Goal: Transaction & Acquisition: Subscribe to service/newsletter

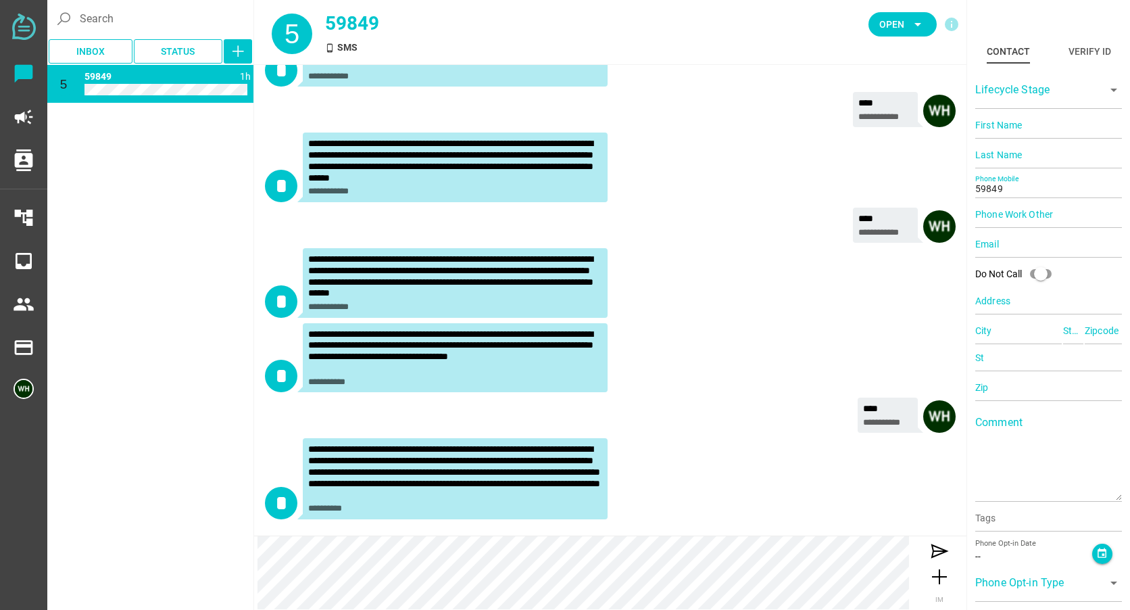
scroll to position [713, 0]
click at [932, 549] on icon at bounding box center [940, 551] width 22 height 22
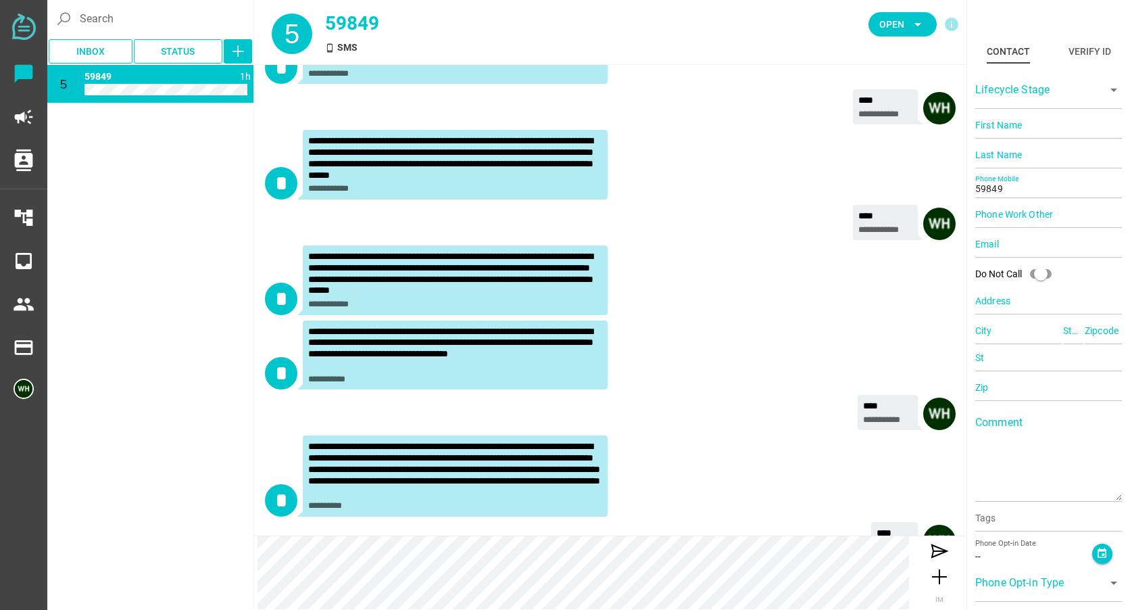
scroll to position [754, 0]
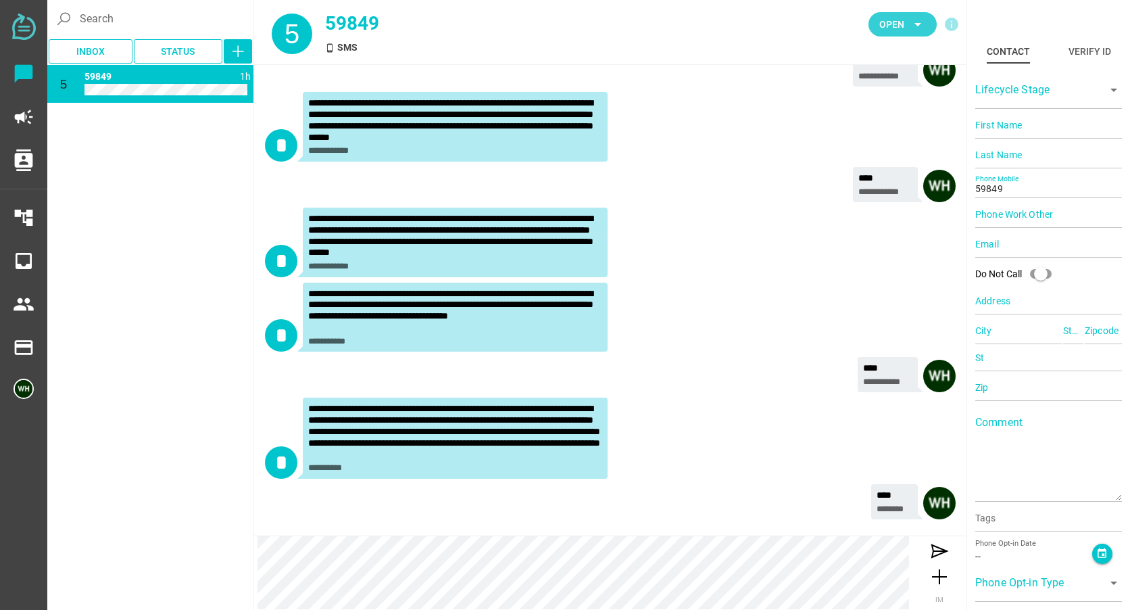
click at [912, 27] on icon "arrow_drop_down" at bounding box center [918, 24] width 16 height 16
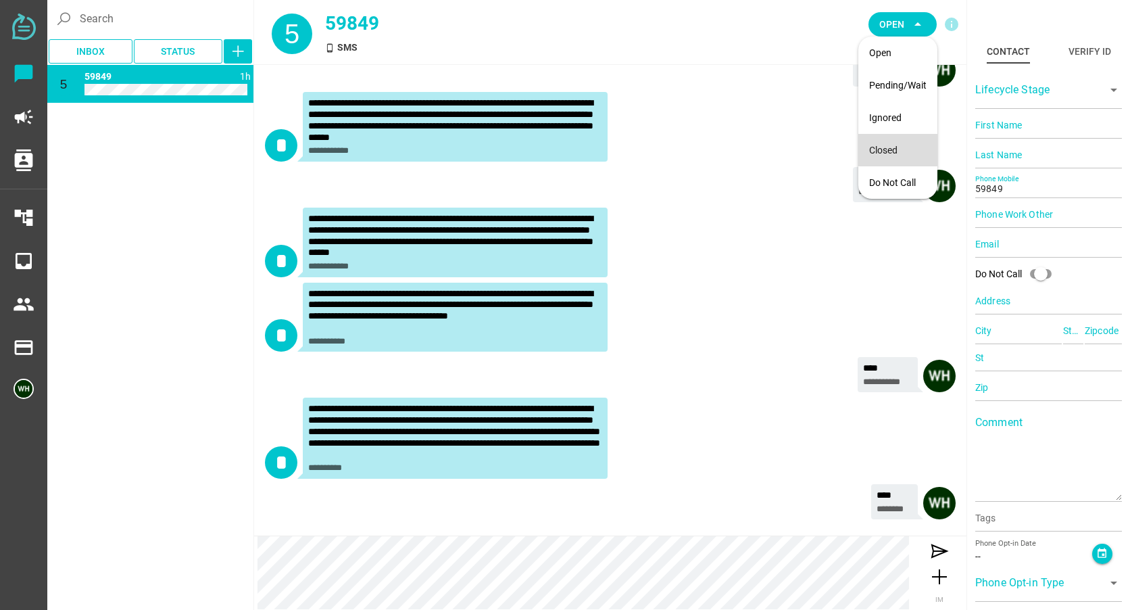
click at [880, 149] on div "Closed" at bounding box center [897, 150] width 57 height 11
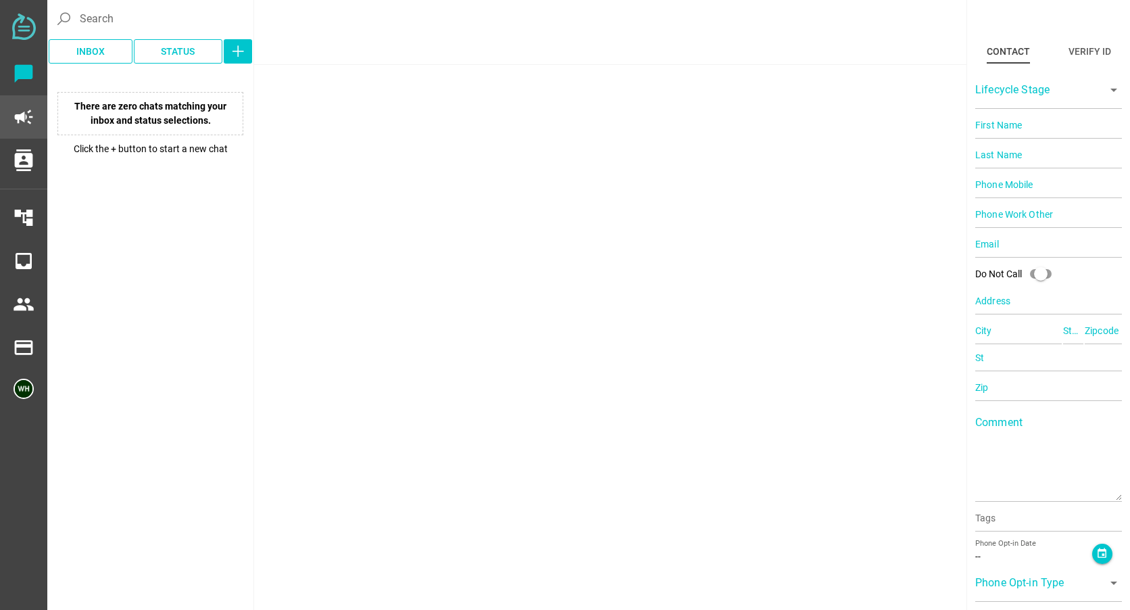
click at [28, 120] on icon "campaign" at bounding box center [24, 117] width 22 height 22
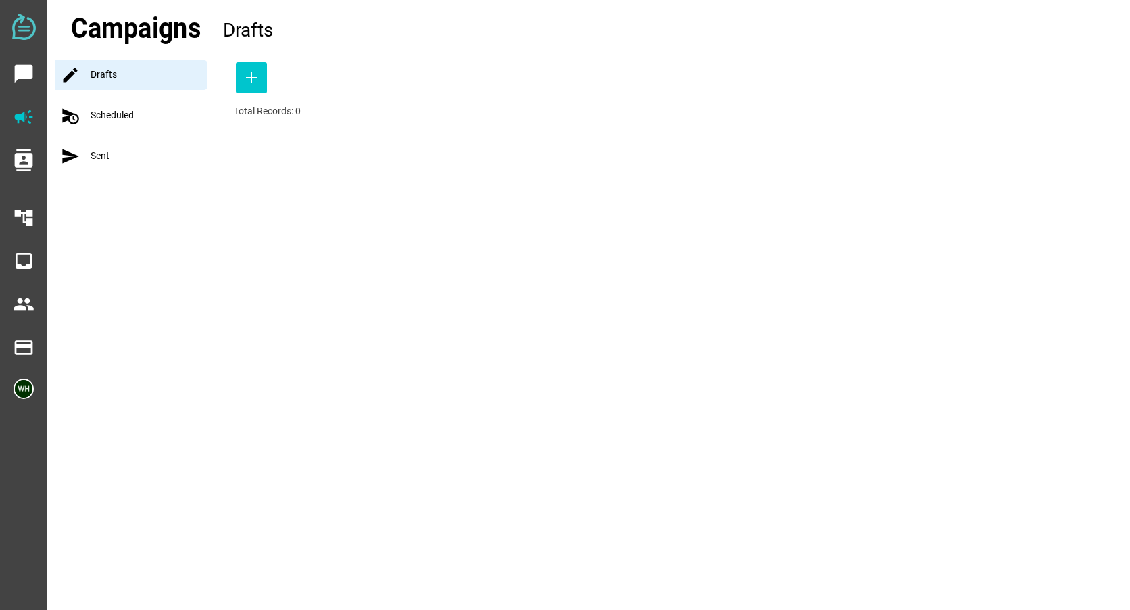
click at [101, 111] on div "schedule_send Scheduled" at bounding box center [135, 116] width 160 height 30
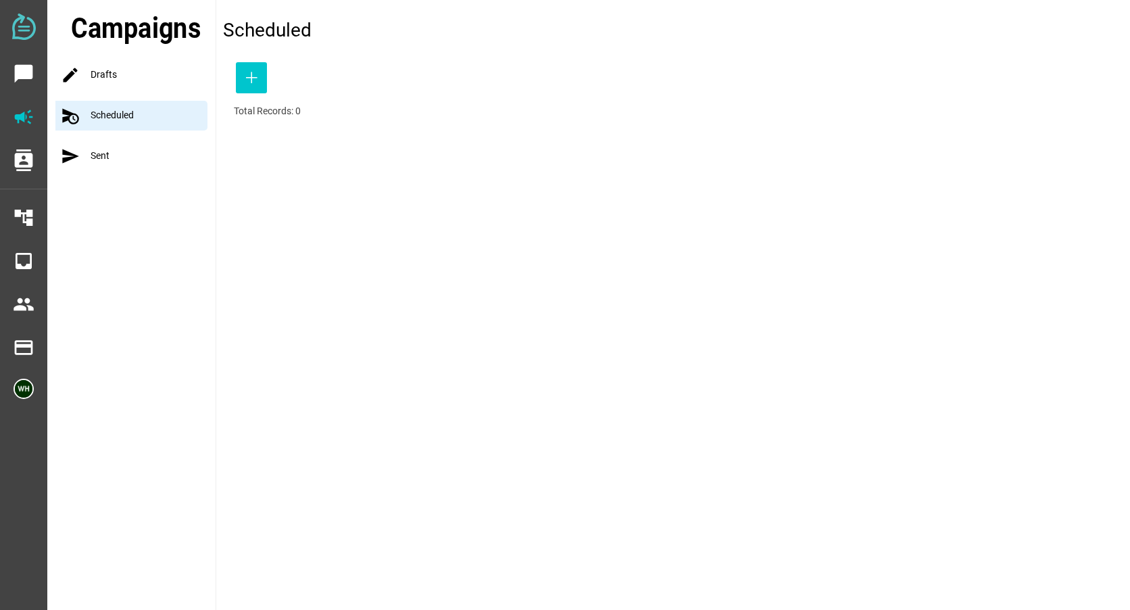
click at [101, 149] on div "send Sent" at bounding box center [135, 156] width 160 height 30
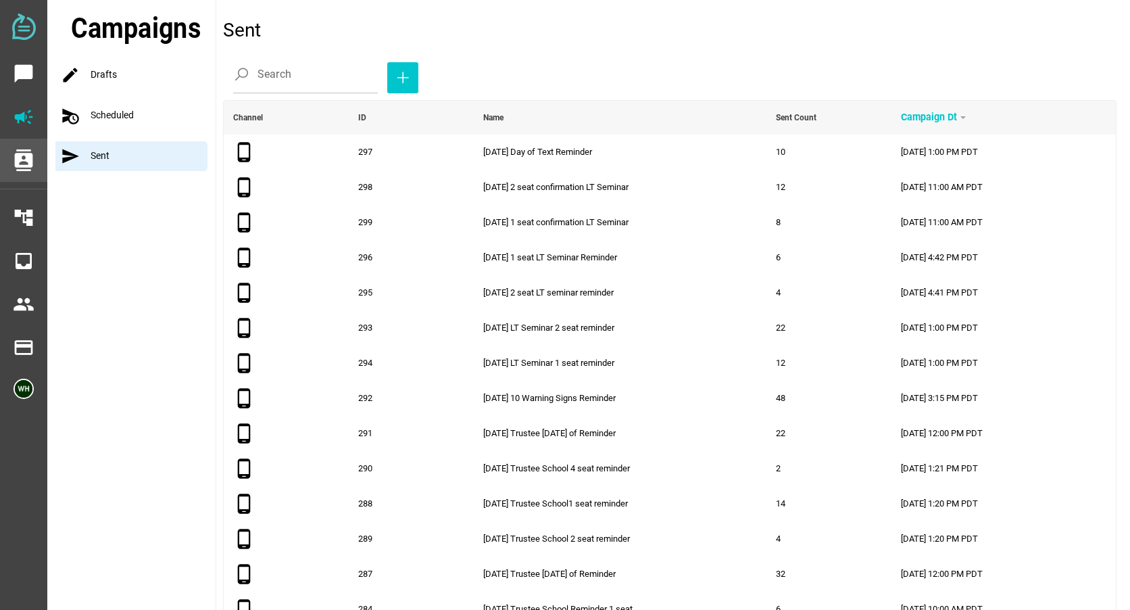
click at [26, 159] on icon "contacts" at bounding box center [24, 160] width 22 height 22
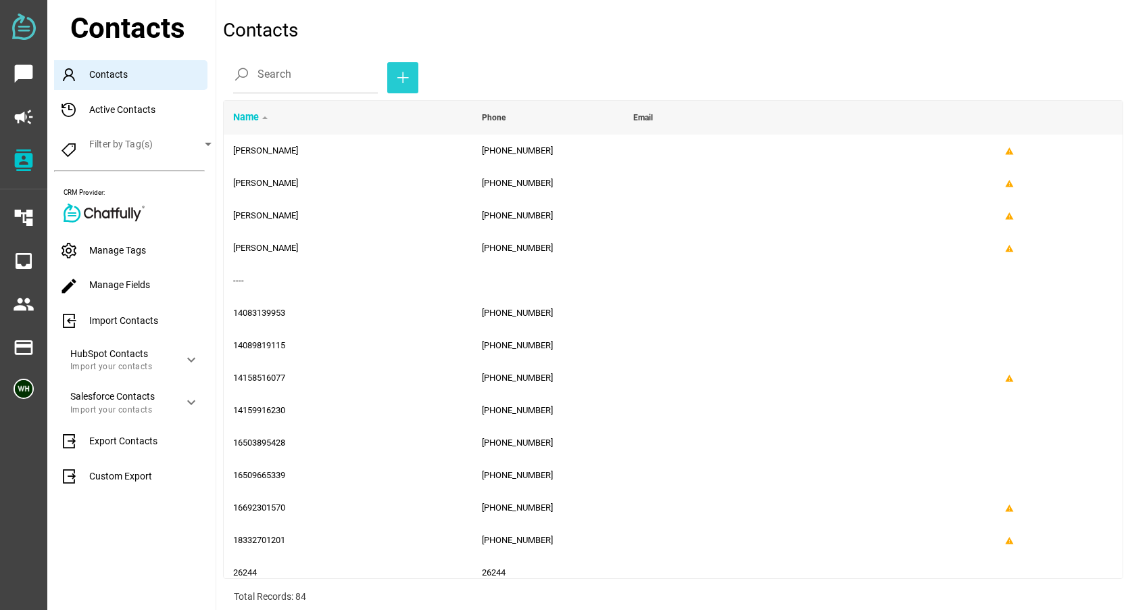
click at [395, 73] on icon "button" at bounding box center [403, 78] width 16 height 16
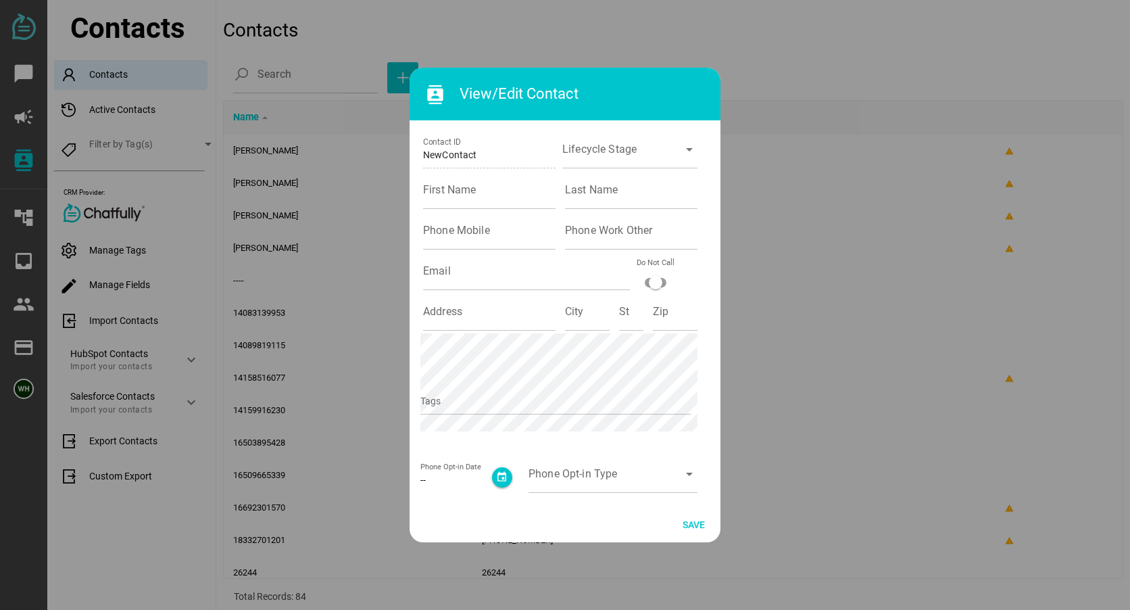
click at [881, 134] on div at bounding box center [565, 305] width 1130 height 610
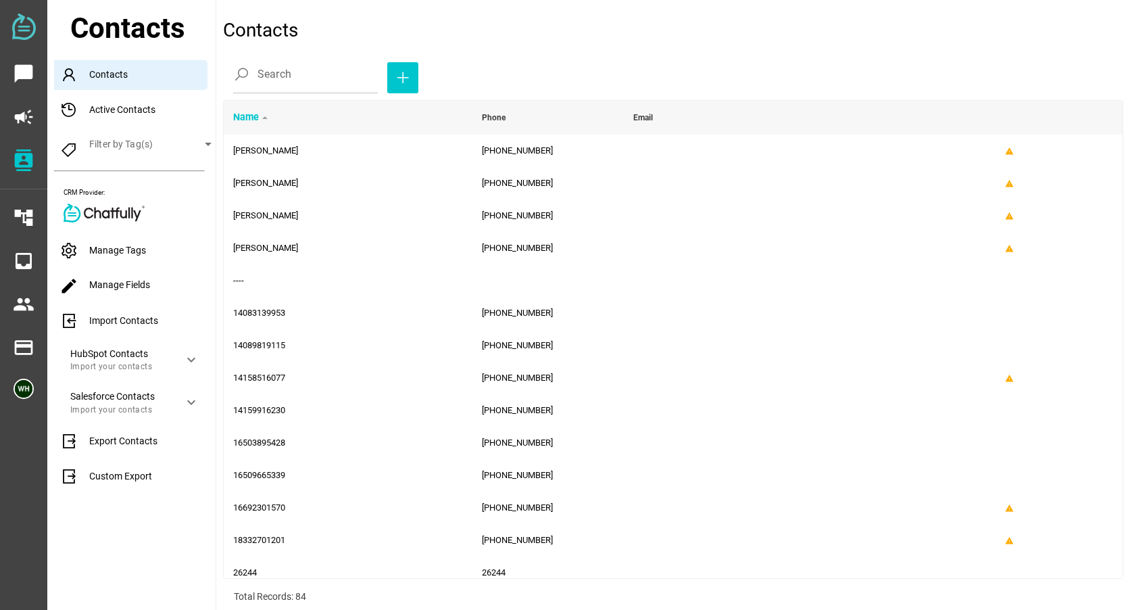
click at [97, 321] on div "Import Contacts" at bounding box center [135, 321] width 162 height 30
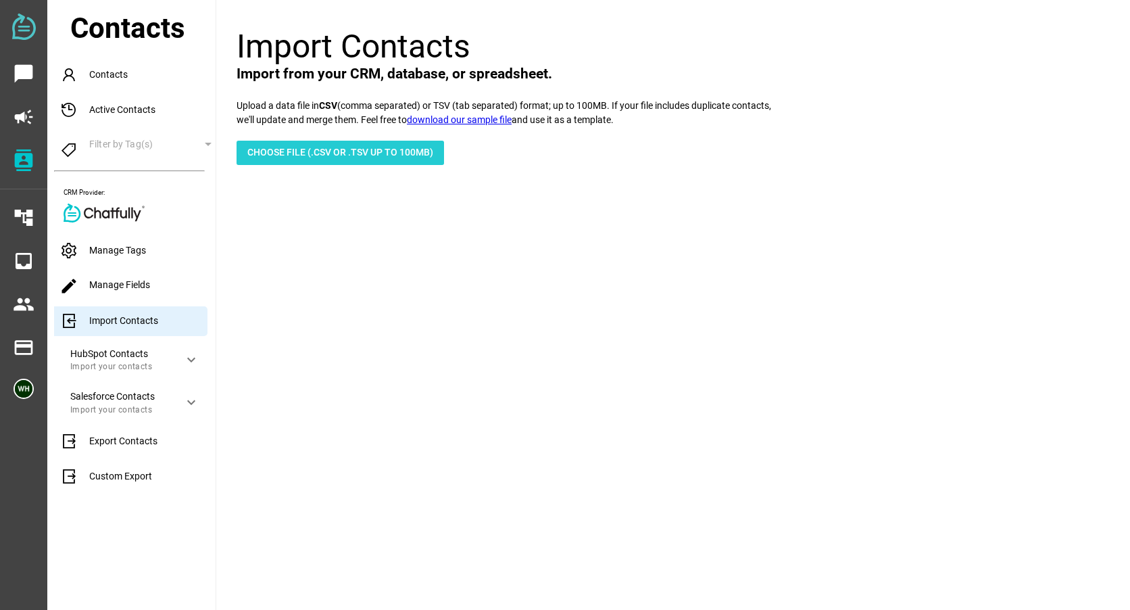
click at [343, 147] on span "Choose File (.csv or .tsv up to 100mb)" at bounding box center [340, 152] width 186 height 16
type input "C:\fakepath\9-20-25 Living Trust Seminar Day of Reminder.csv"
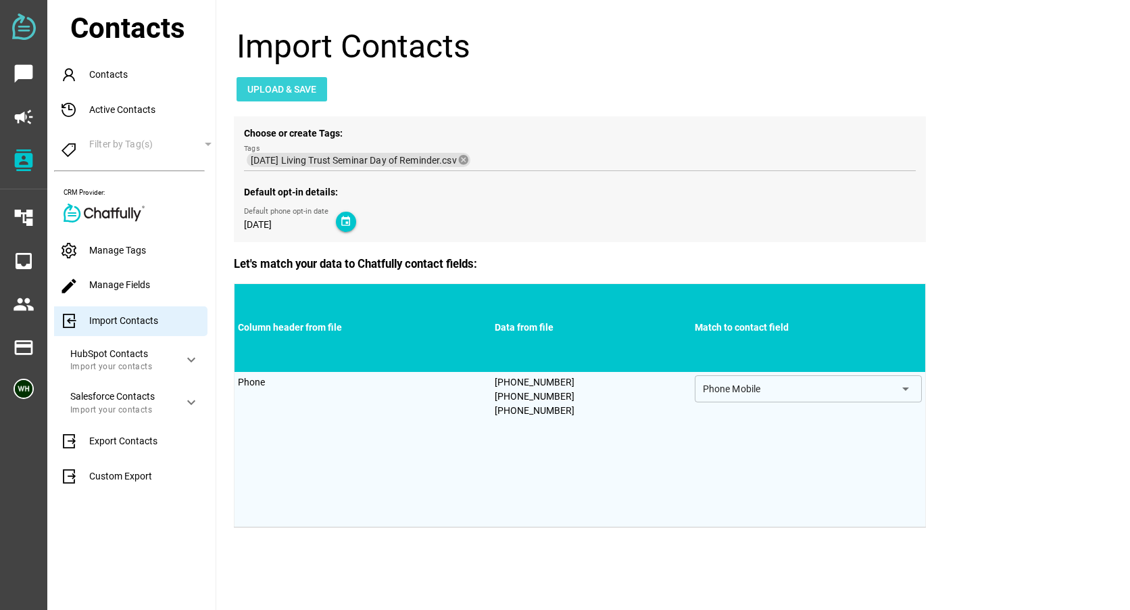
click at [301, 91] on span "Upload & Save" at bounding box center [281, 89] width 69 height 16
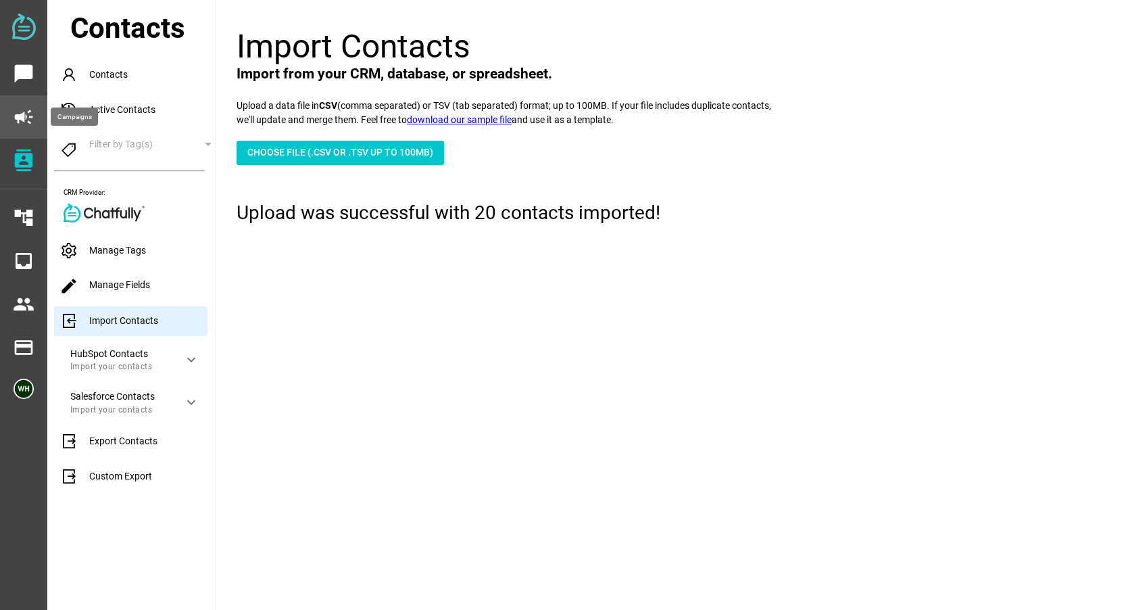
click at [20, 114] on icon "campaign" at bounding box center [24, 117] width 22 height 22
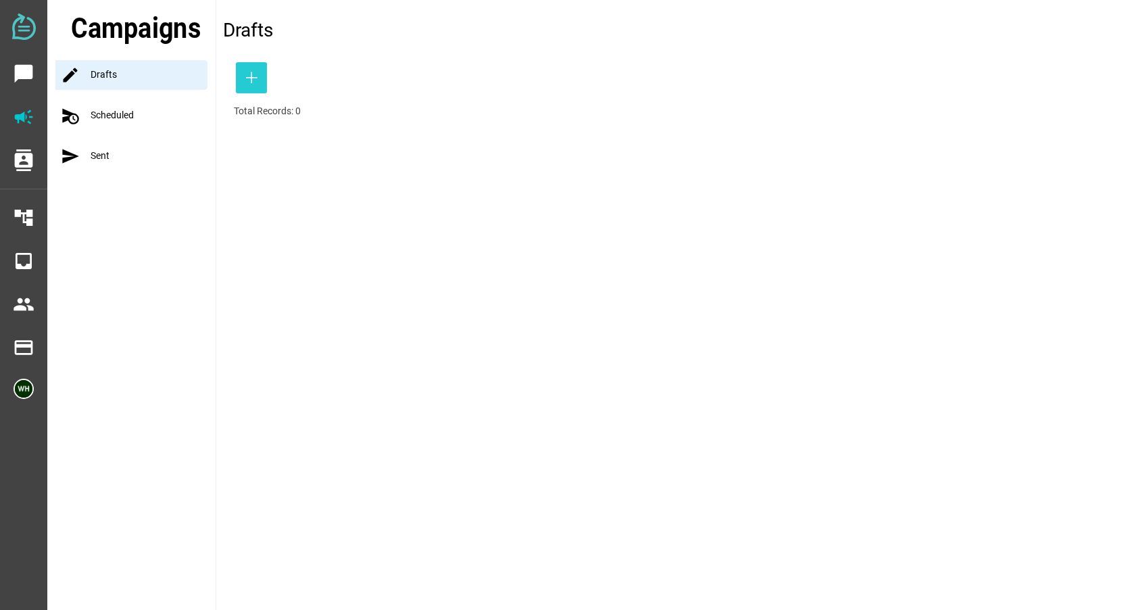
click at [249, 78] on icon "button" at bounding box center [251, 78] width 16 height 16
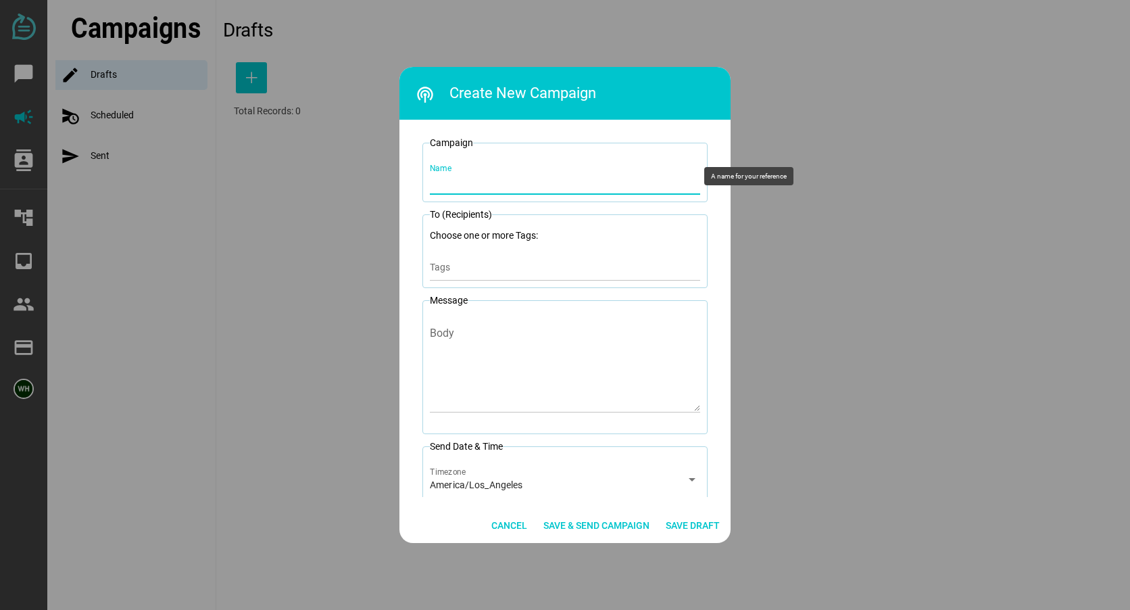
click at [438, 182] on input "Name" at bounding box center [565, 176] width 270 height 38
type input "9-20-25 Day of Reminder"
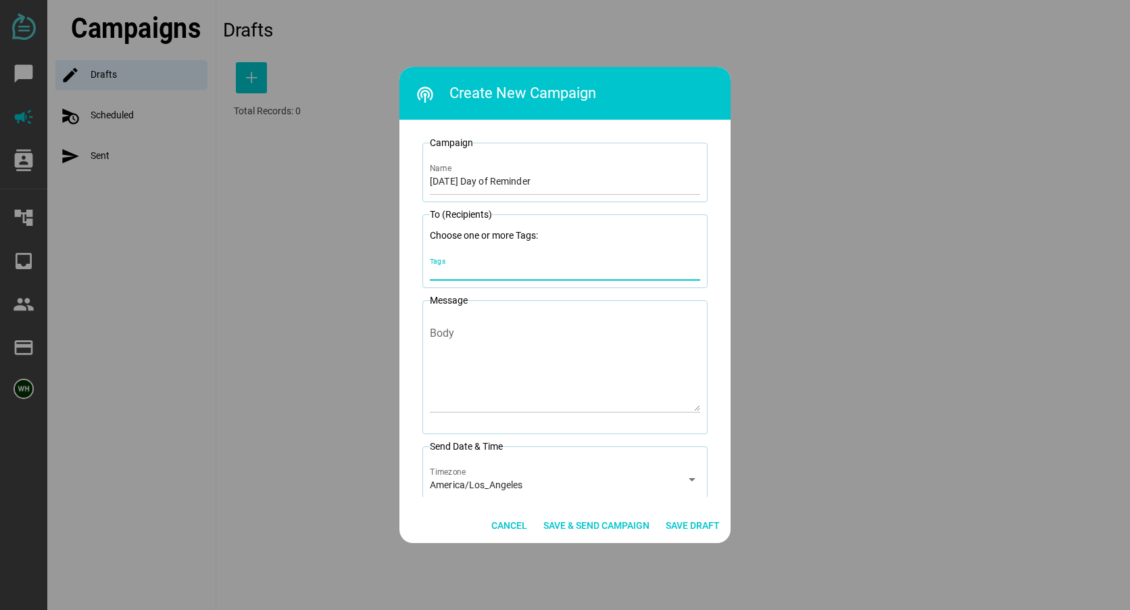
click at [457, 272] on input "Tags" at bounding box center [565, 271] width 270 height 16
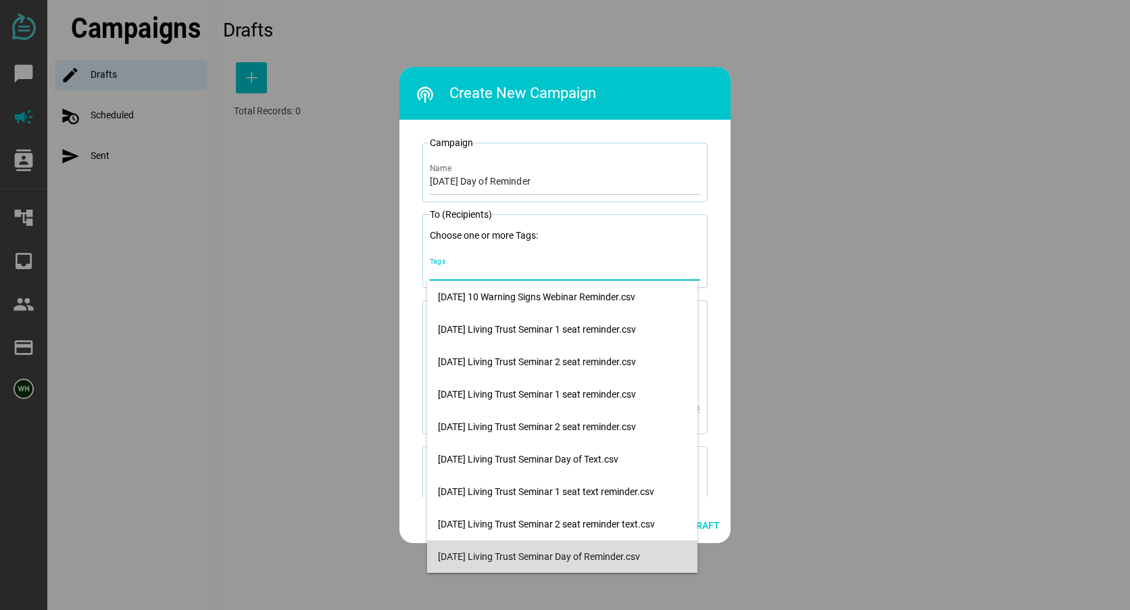
click at [474, 561] on div "9-20-25 Living Trust Seminar Day of Reminder.csv" at bounding box center [562, 556] width 249 height 11
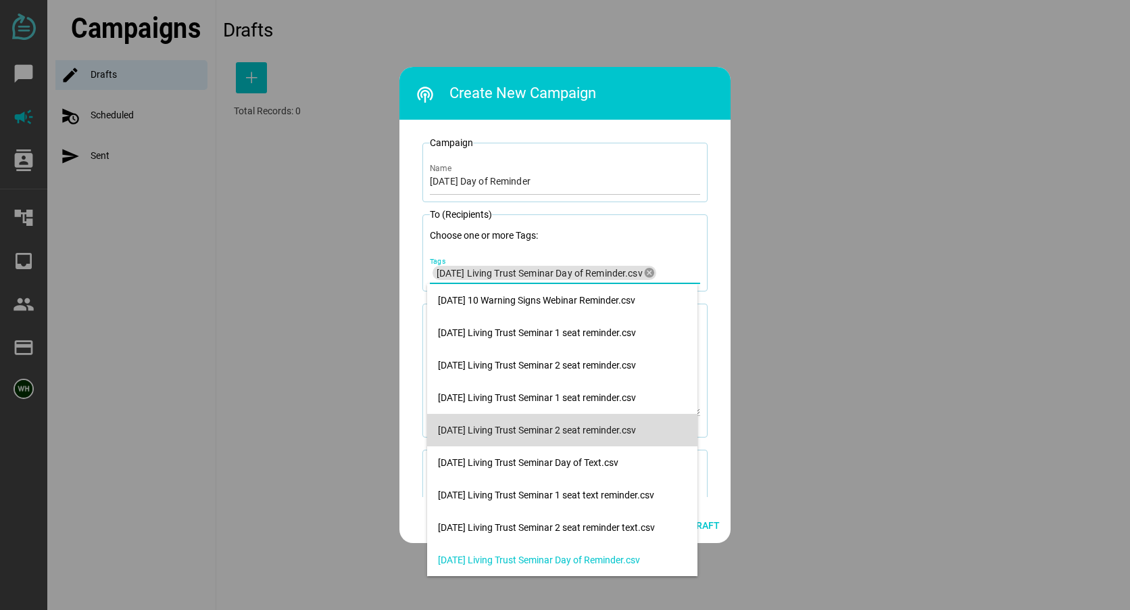
click at [897, 355] on div at bounding box center [565, 305] width 1130 height 610
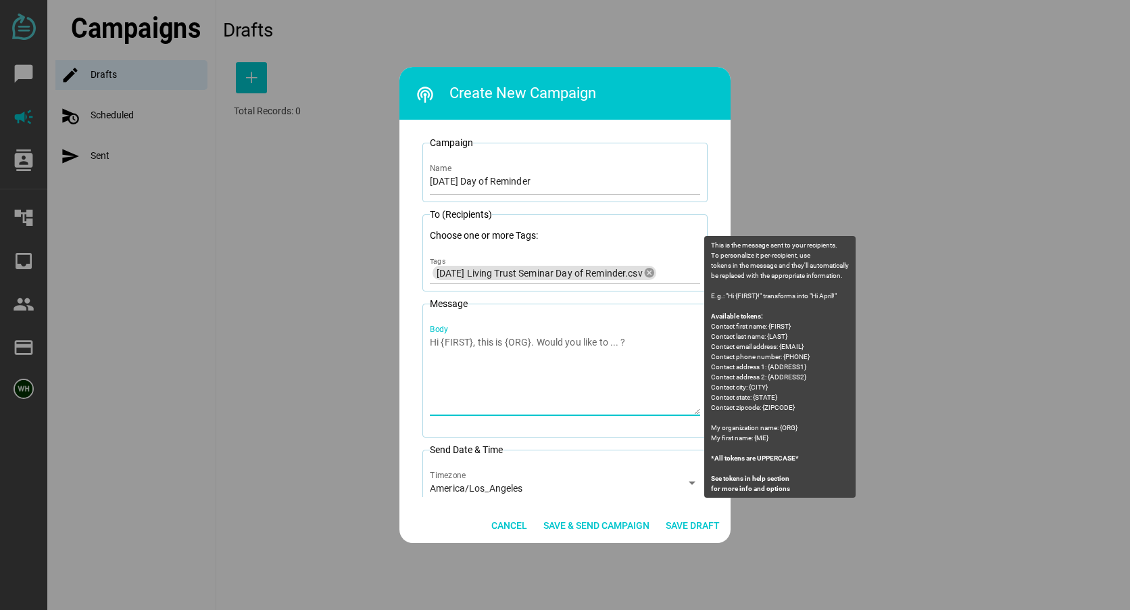
click at [437, 339] on textarea "Body" at bounding box center [565, 374] width 270 height 79
paste textarea "Litherland Kennedy Law: We look forward to seeing you today for the Living Trus…"
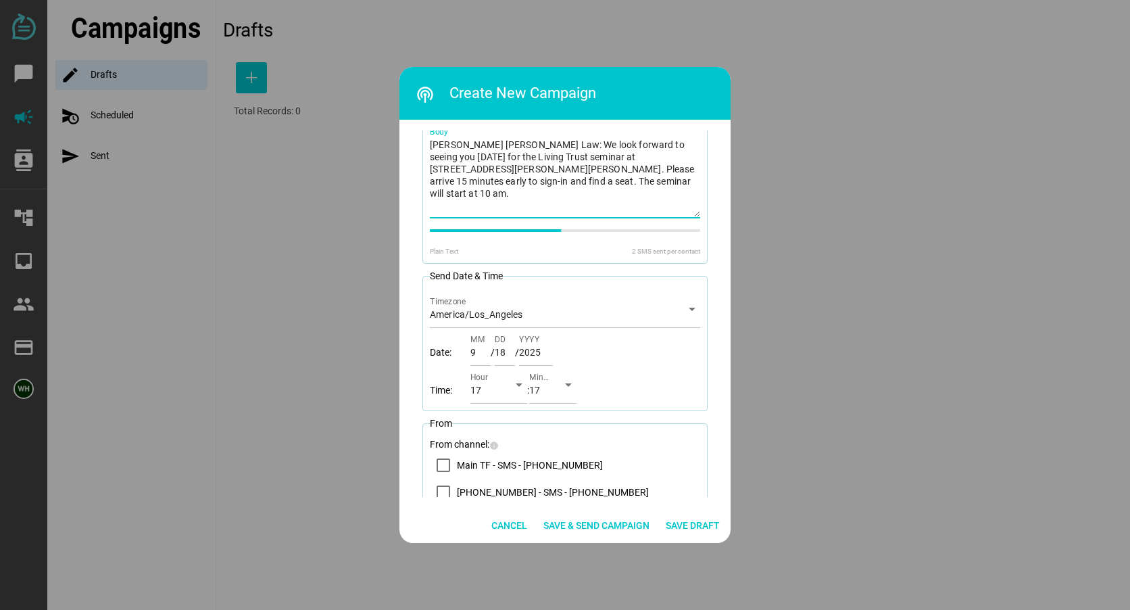
scroll to position [203, 0]
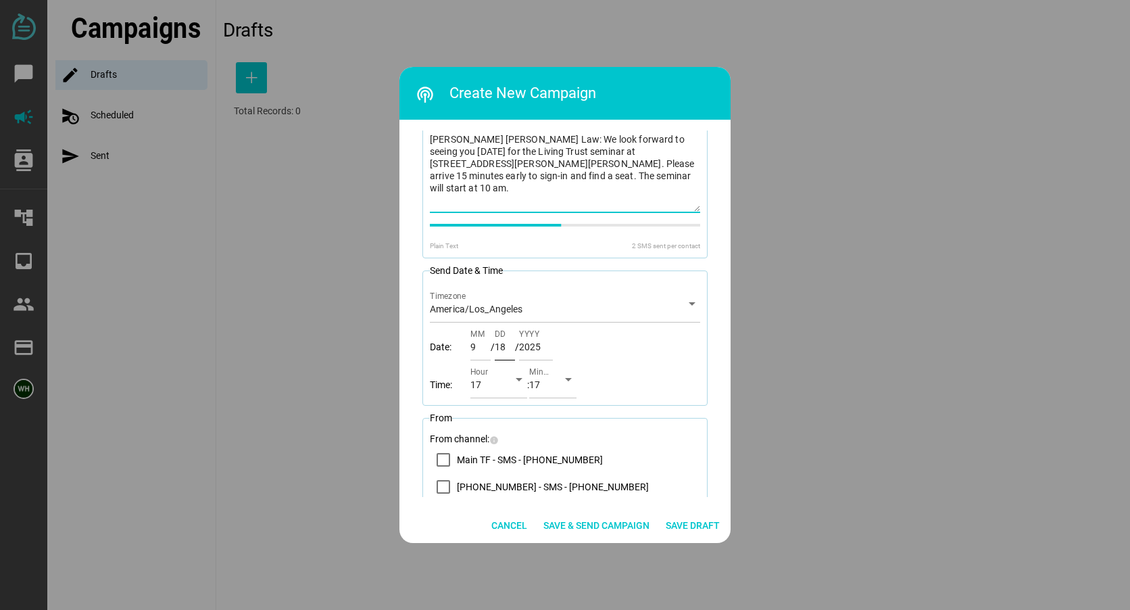
type textarea "Litherland Kennedy Law: We look forward to seeing you today for the Living Trus…"
click at [505, 348] on input "18" at bounding box center [505, 341] width 20 height 38
click at [510, 343] on input "19" at bounding box center [505, 341] width 20 height 38
click at [510, 343] on input "20" at bounding box center [505, 341] width 20 height 38
click at [485, 384] on div "17" at bounding box center [486, 387] width 32 height 22
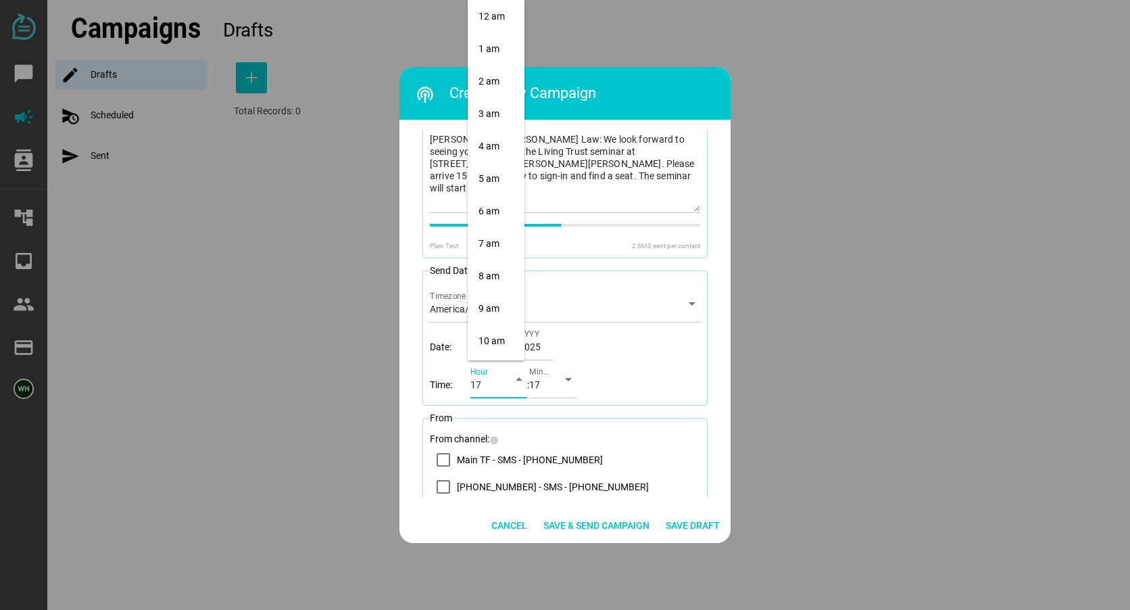
scroll to position [418, 0]
click at [484, 247] on div "8 pm" at bounding box center [495, 246] width 35 height 11
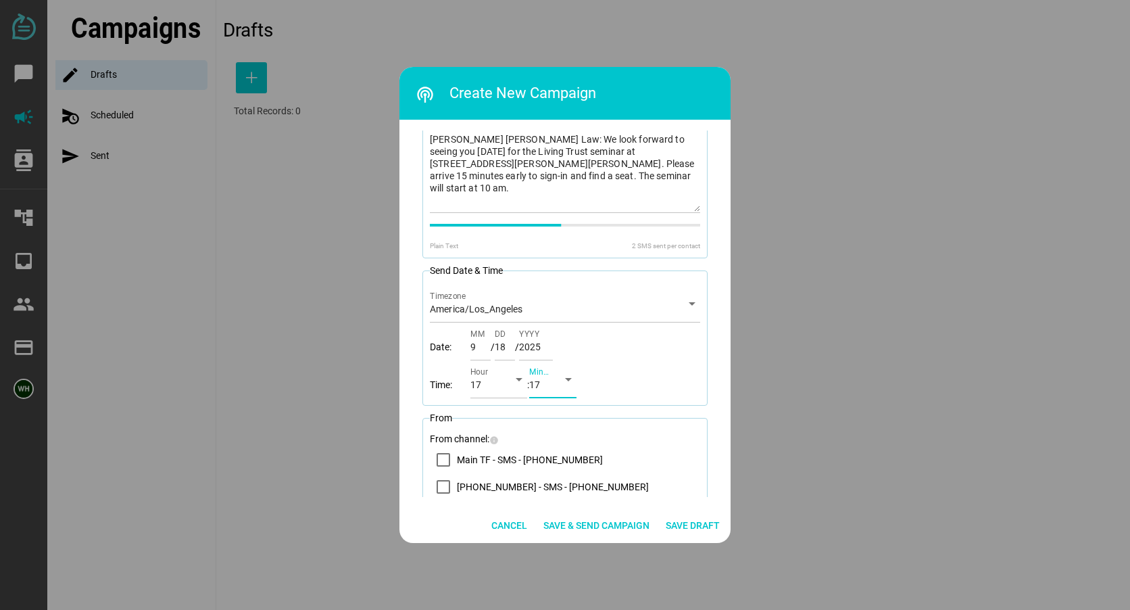
click at [539, 383] on span "17" at bounding box center [534, 384] width 11 height 12
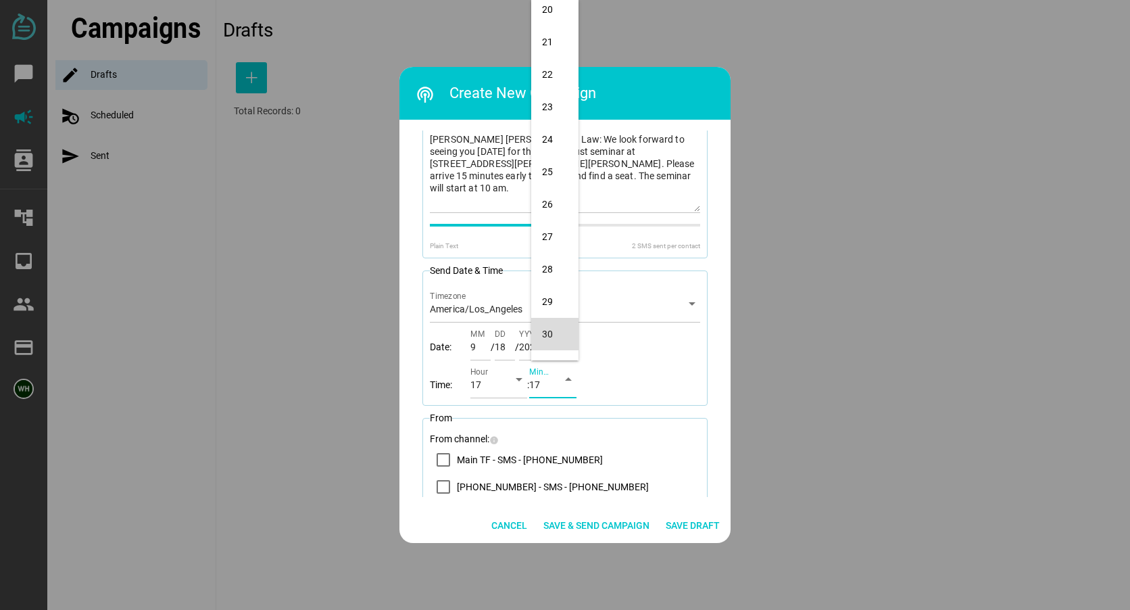
scroll to position [687, 0]
click at [539, 303] on div "30" at bounding box center [554, 303] width 47 height 32
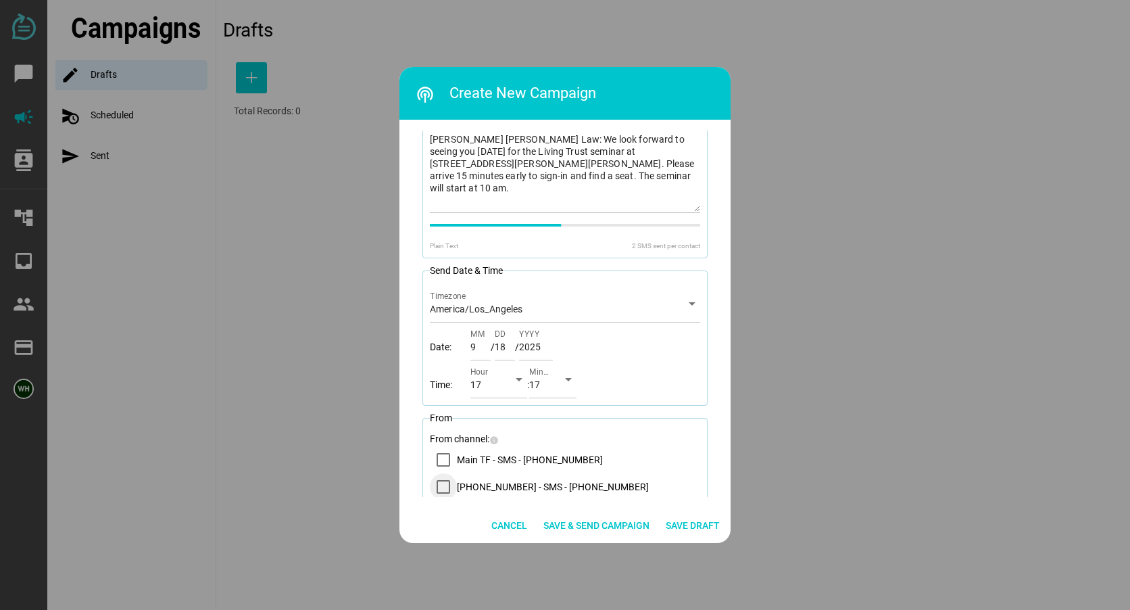
click at [441, 485] on icon "14083569200 - SMS - (408) 356-9200" at bounding box center [443, 486] width 11 height 11
type input "20"
click at [476, 384] on span "8 pm" at bounding box center [481, 384] width 22 height 12
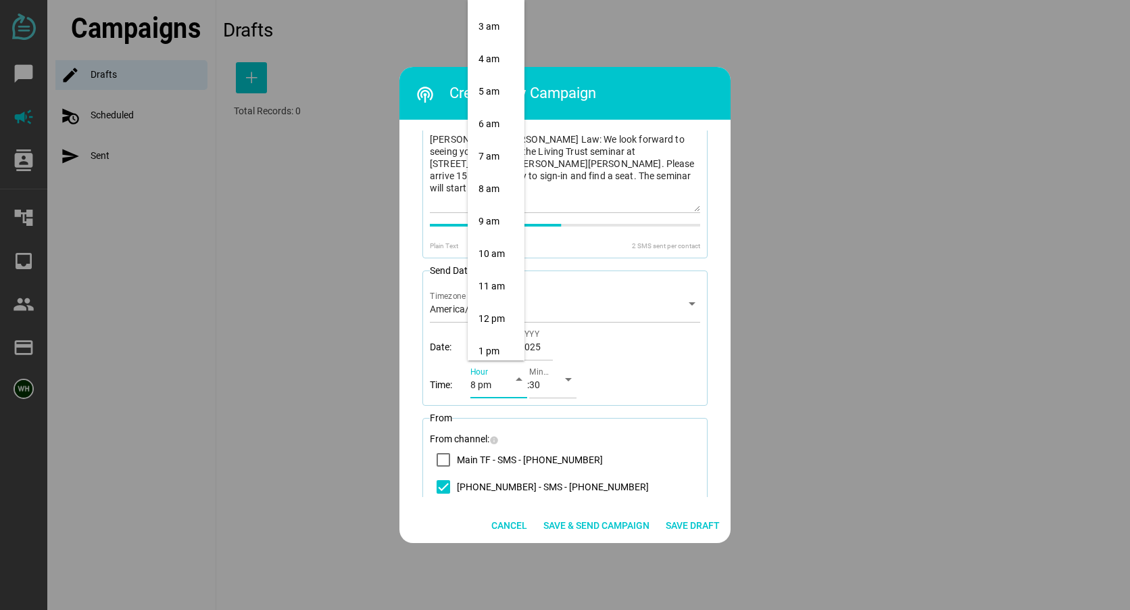
scroll to position [80, 0]
click at [490, 187] on div "8 am" at bounding box center [495, 195] width 35 height 22
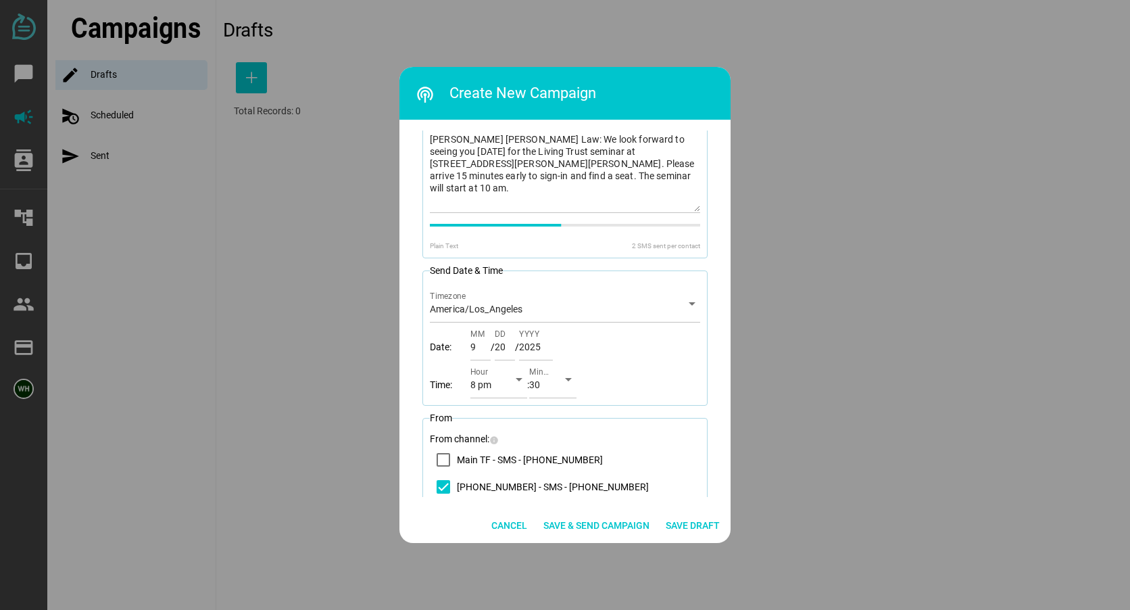
click at [607, 372] on div "Time: 8 pm Hour arrow_drop_down : 30 Minute arrow_drop_down" at bounding box center [565, 379] width 270 height 38
click at [503, 376] on div "arrow_drop_down" at bounding box center [515, 379] width 24 height 38
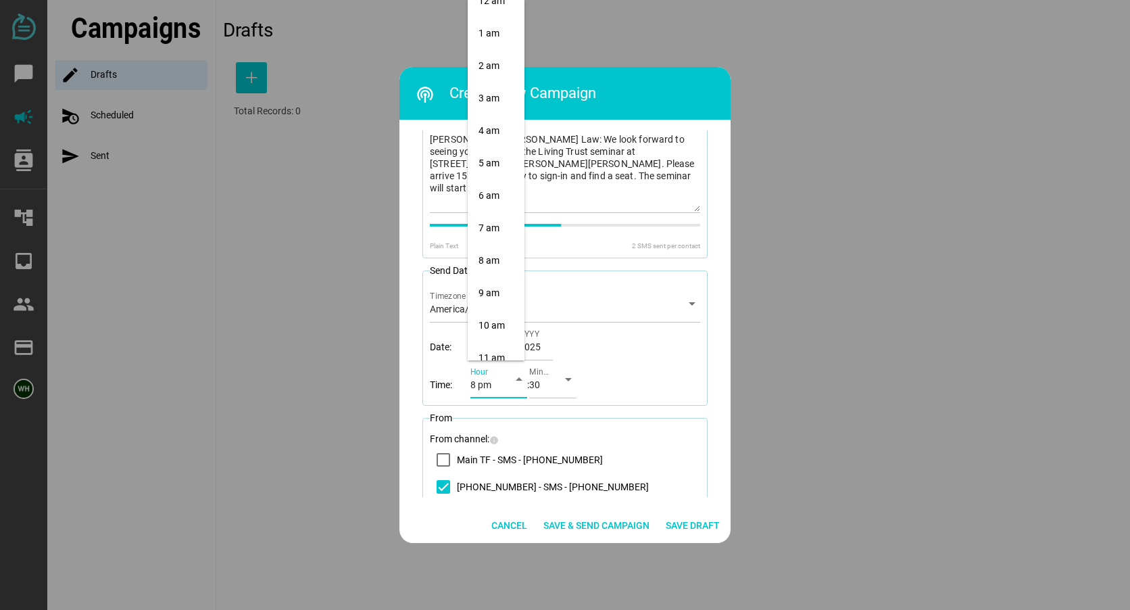
scroll to position [13, 0]
click at [485, 264] on div "8 am" at bounding box center [495, 262] width 35 height 11
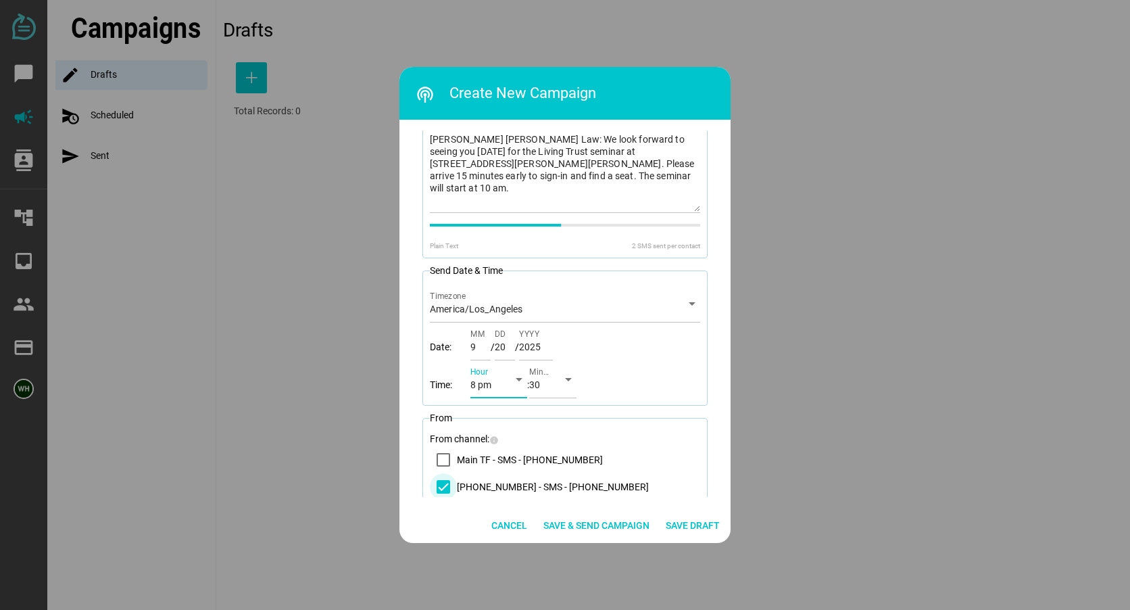
click at [436, 494] on div "14083569200 - SMS - (408) 356-9200" at bounding box center [443, 486] width 27 height 27
click at [437, 493] on div "14083569200 - SMS - (408) 356-9200" at bounding box center [444, 487] width 14 height 14
click at [572, 378] on icon "arrow_drop_down" at bounding box center [568, 379] width 16 height 16
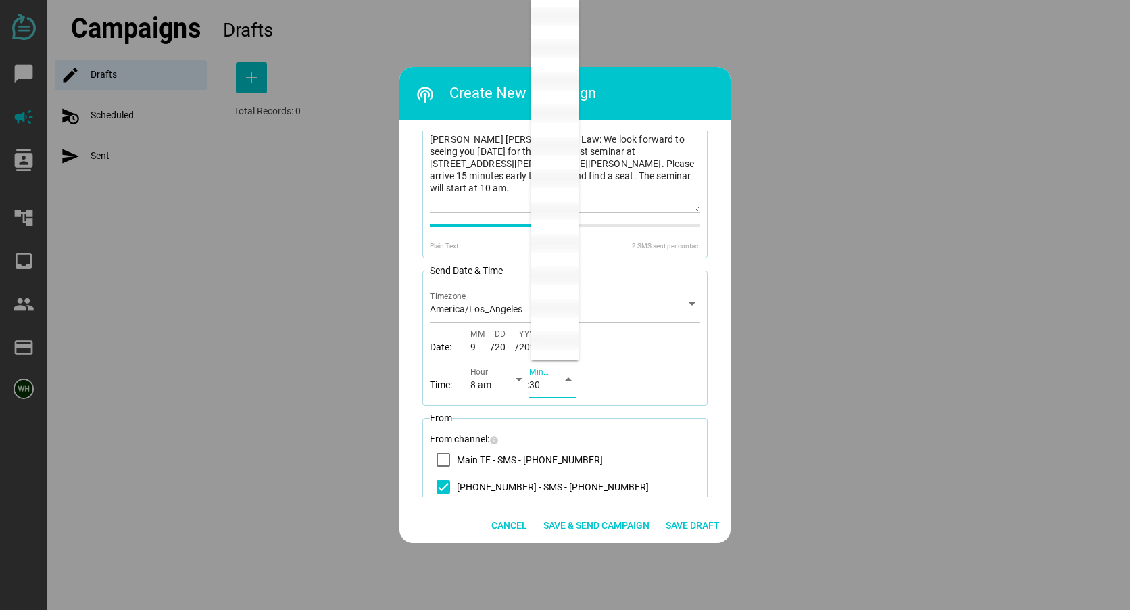
scroll to position [973, 0]
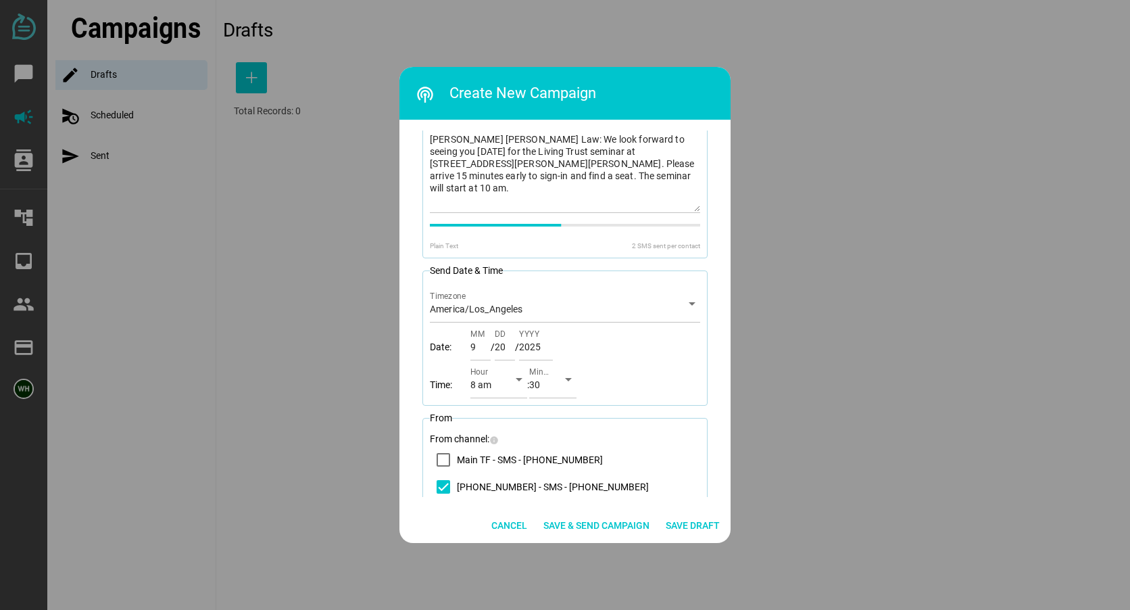
click at [640, 358] on div "Date: 9 MM / 20 DD / 2025 YYYY" at bounding box center [565, 341] width 270 height 38
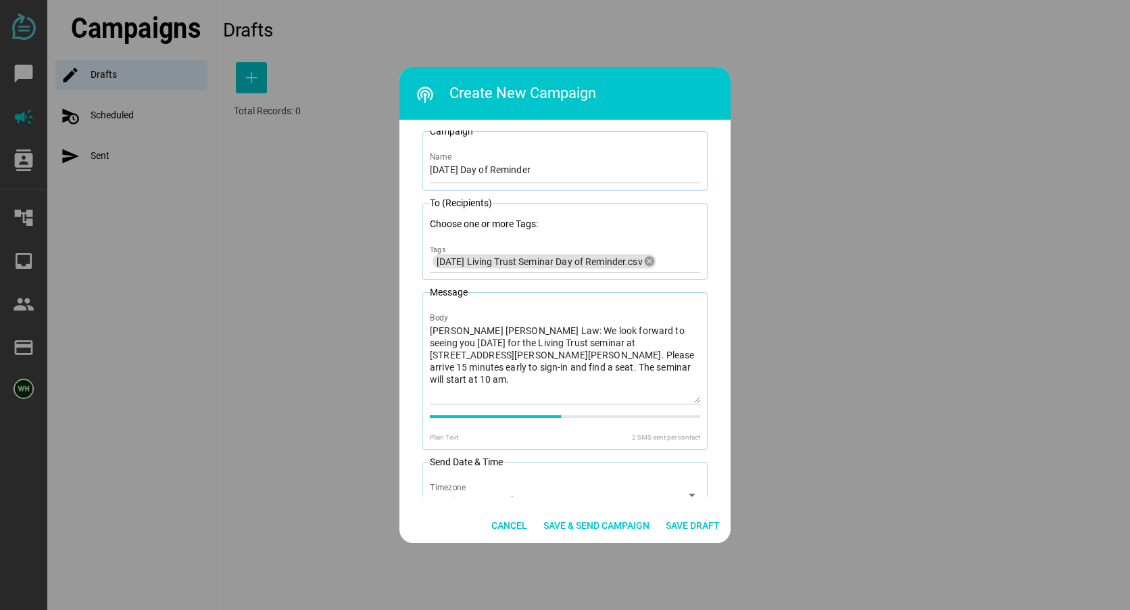
scroll to position [0, 0]
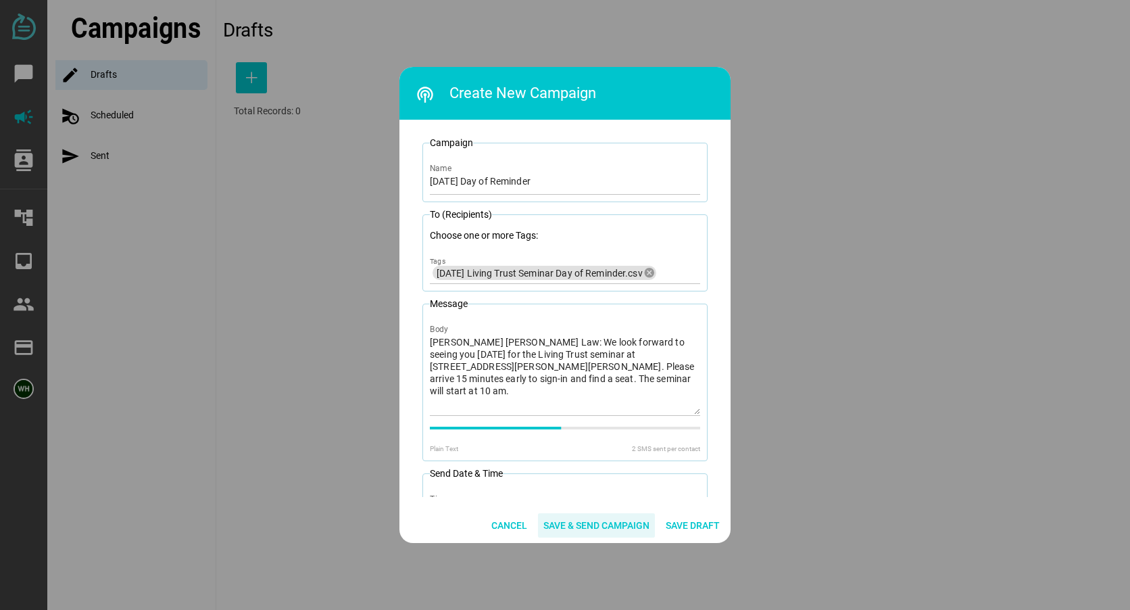
click at [593, 524] on span "Save & Send Campaign" at bounding box center [596, 525] width 106 height 16
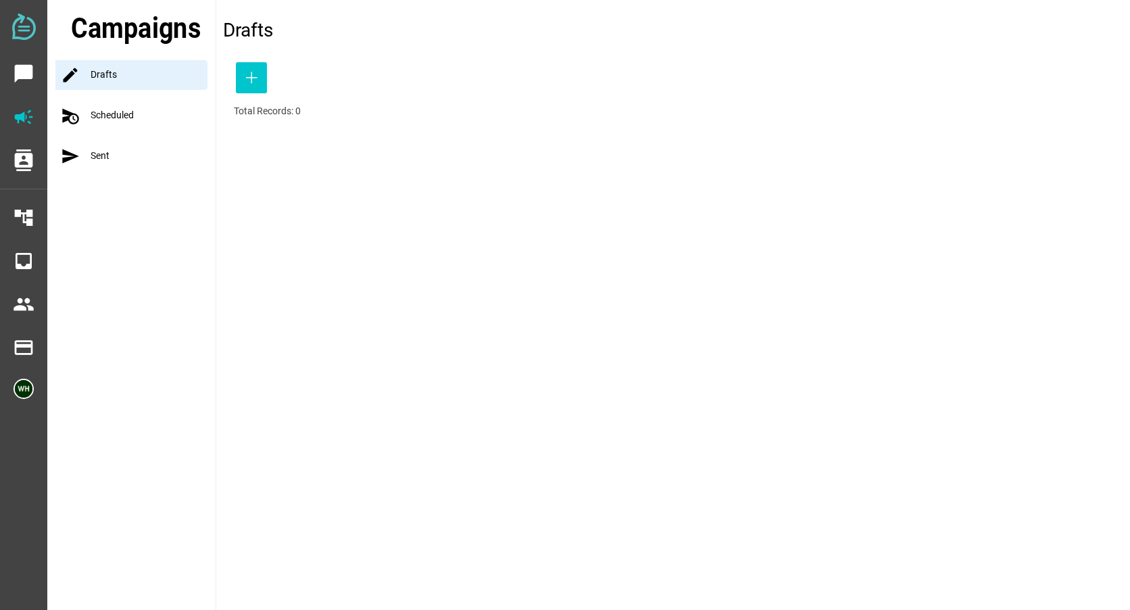
click at [101, 115] on div "schedule_send Scheduled" at bounding box center [135, 116] width 160 height 30
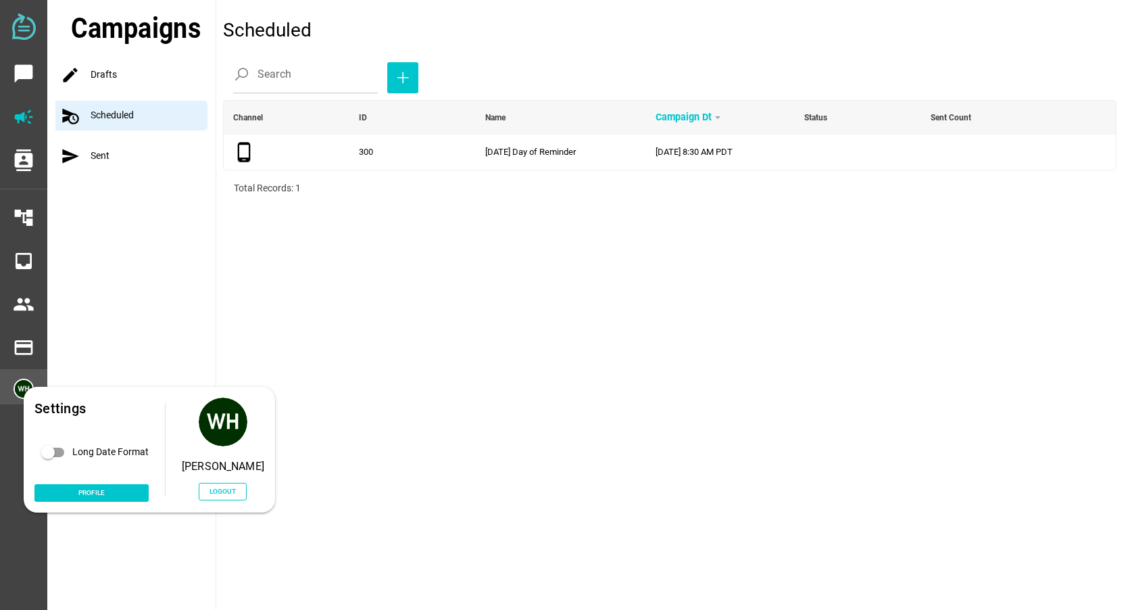
click at [17, 394] on img at bounding box center [24, 388] width 20 height 20
click at [230, 487] on span "Logout" at bounding box center [223, 490] width 26 height 11
